Goal: Task Accomplishment & Management: Manage account settings

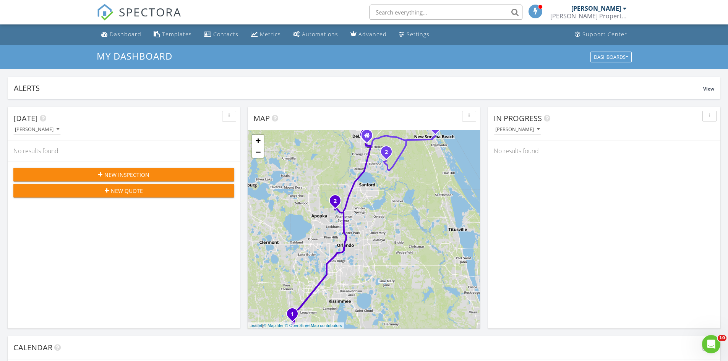
click at [614, 13] on div "[PERSON_NAME] Property Inspections" at bounding box center [588, 16] width 76 height 8
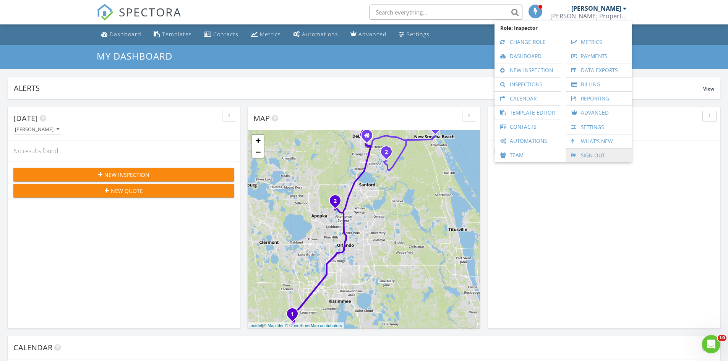
click at [589, 155] on link "Sign Out" at bounding box center [599, 156] width 58 height 14
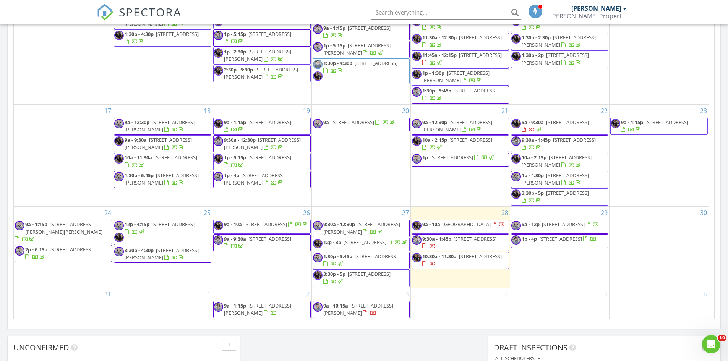
click at [450, 14] on input "text" at bounding box center [446, 12] width 153 height 15
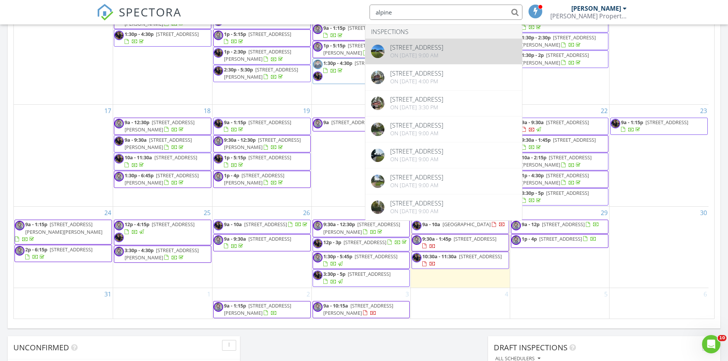
type input "alpine"
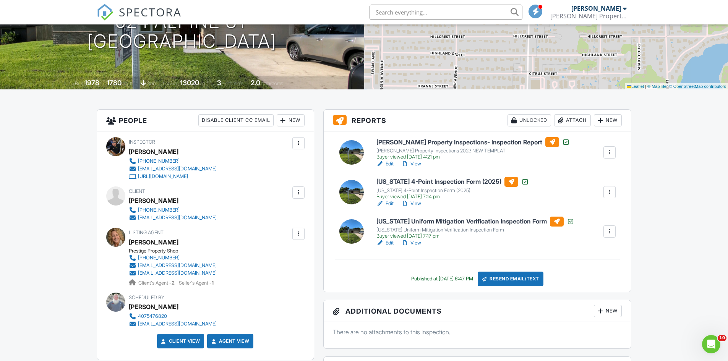
click at [414, 203] on link "View" at bounding box center [411, 204] width 20 height 8
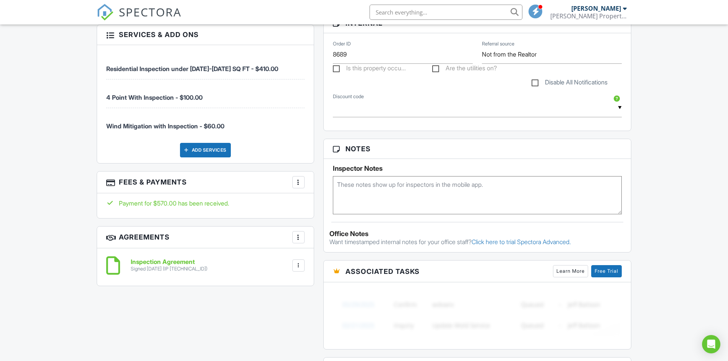
click at [349, 196] on textarea at bounding box center [477, 195] width 289 height 38
type textarea "4 point updated 8/27 after buyer sent photos of repairs made."
click at [692, 127] on div "Dashboard Templates Contacts Metrics Automations Advanced Settings Support Cent…" at bounding box center [364, 168] width 728 height 1205
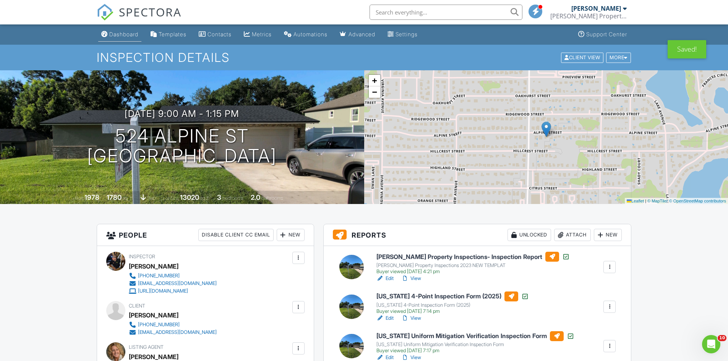
click at [121, 36] on div "Dashboard" at bounding box center [123, 34] width 29 height 6
